Goal: Find specific page/section: Find specific page/section

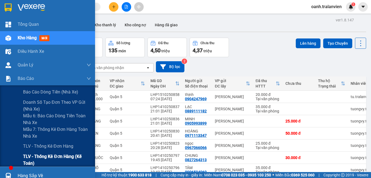
click at [42, 155] on span "TLV - Thống kê đơn hàng (Kế toán)" at bounding box center [57, 160] width 68 height 14
